Goal: Task Accomplishment & Management: Manage account settings

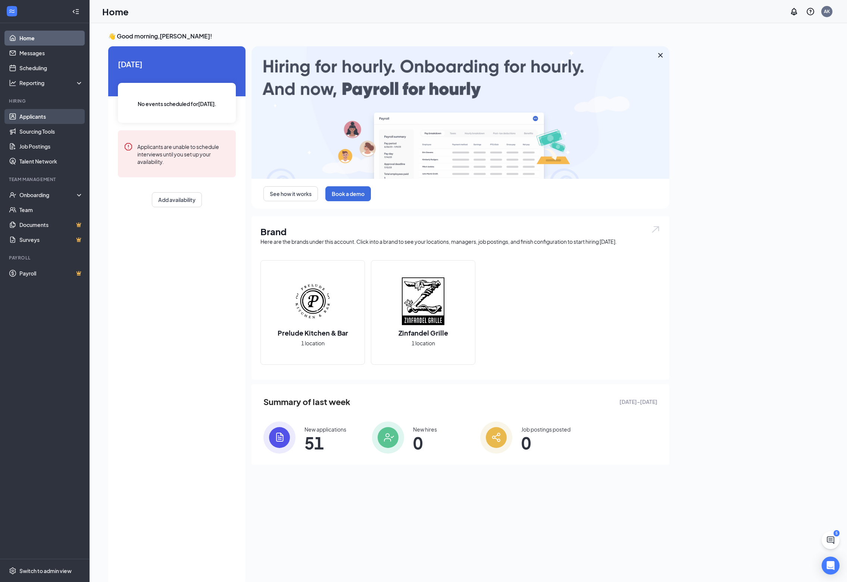
click at [44, 112] on link "Applicants" at bounding box center [51, 116] width 64 height 15
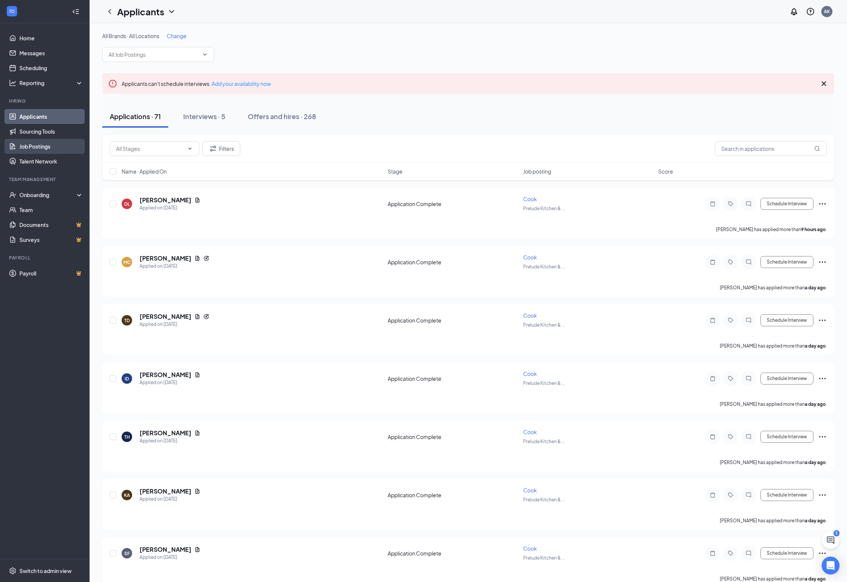
click at [40, 145] on link "Job Postings" at bounding box center [51, 146] width 64 height 15
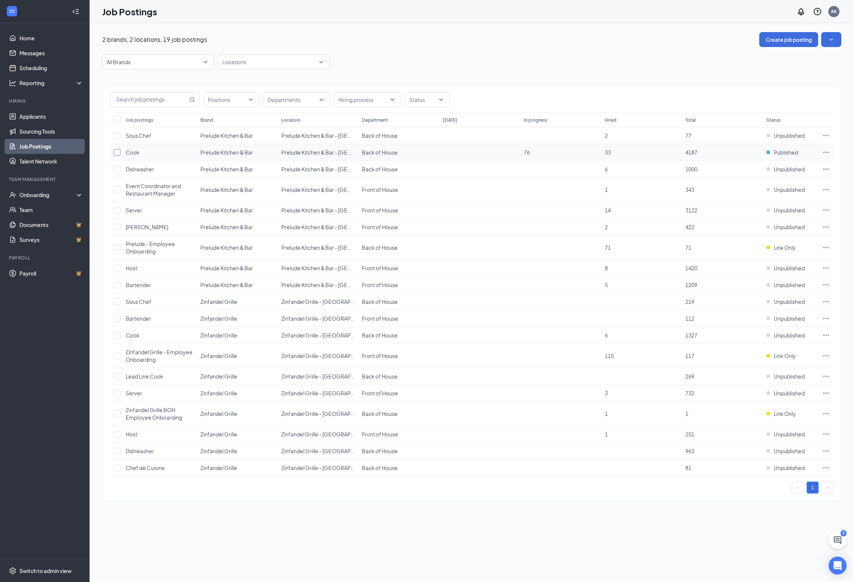
click at [114, 153] on input "checkbox" at bounding box center [117, 152] width 7 height 7
checkbox input "true"
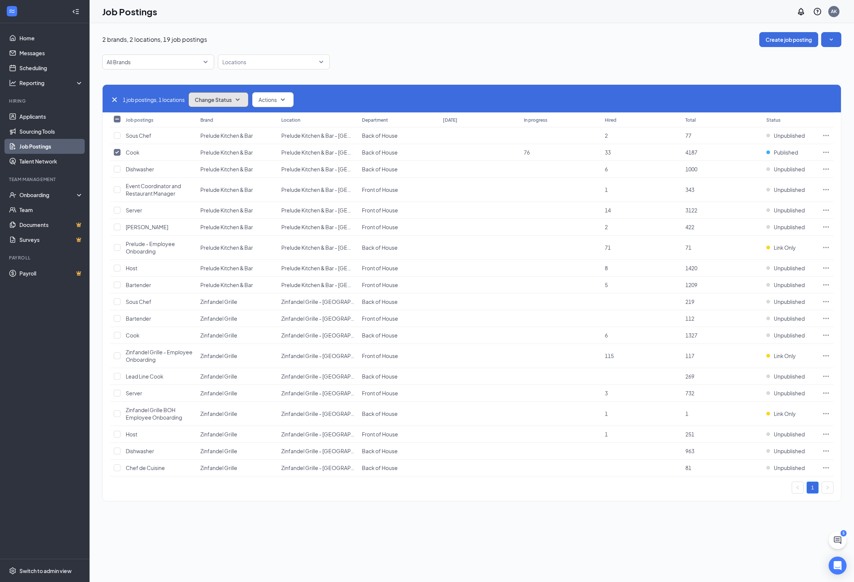
click at [238, 101] on icon "SmallChevronDown" at bounding box center [237, 99] width 9 height 9
click at [227, 134] on div "Unpublish" at bounding box center [235, 136] width 90 height 16
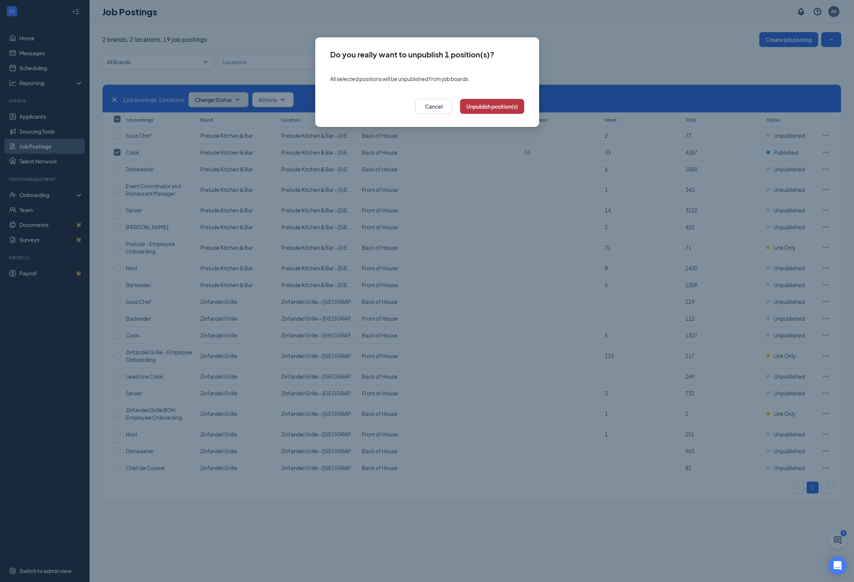
click at [497, 105] on button "Unpublish position(s)" at bounding box center [492, 106] width 64 height 15
